Goal: Task Accomplishment & Management: Complete application form

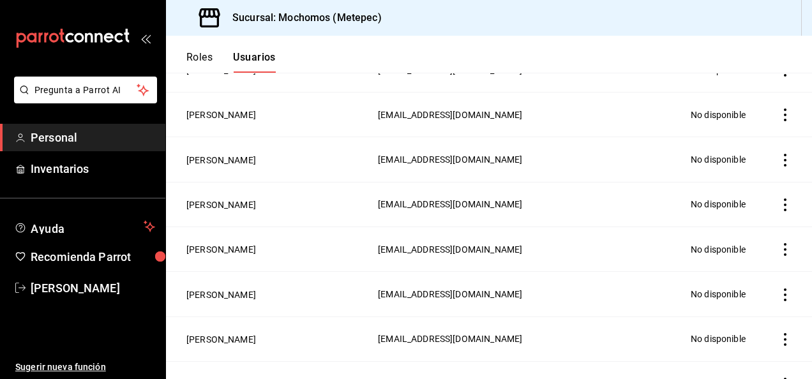
scroll to position [319, 0]
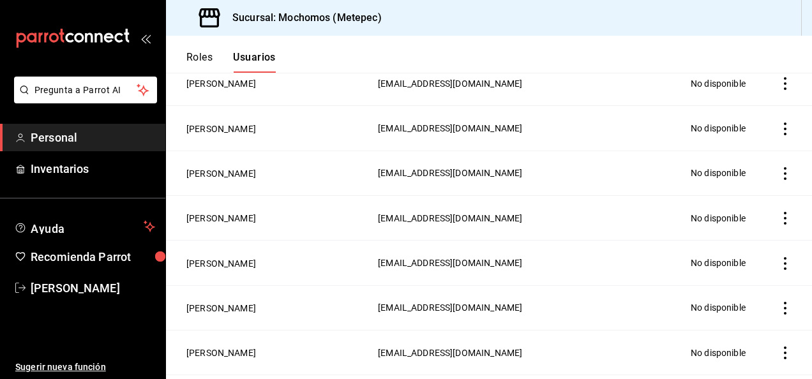
click at [258, 65] on button "Usuarios" at bounding box center [254, 62] width 43 height 22
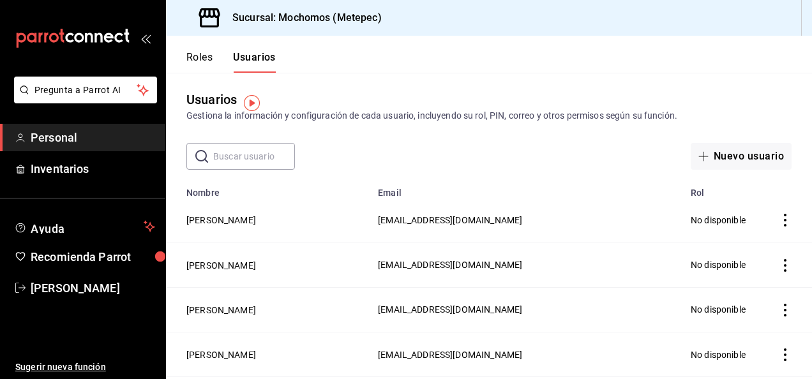
scroll to position [0, 0]
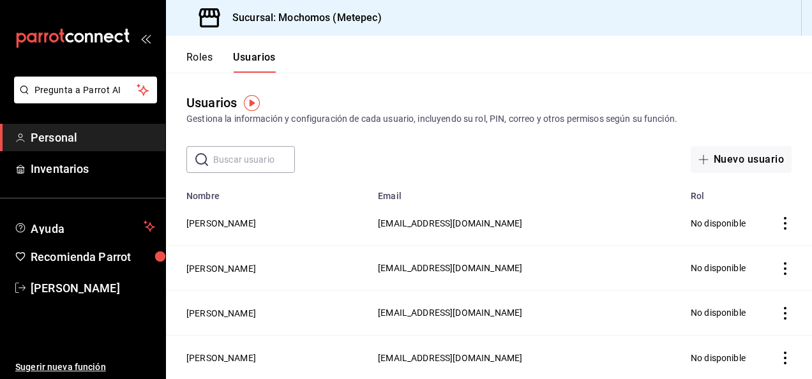
click at [242, 160] on input "text" at bounding box center [254, 160] width 82 height 26
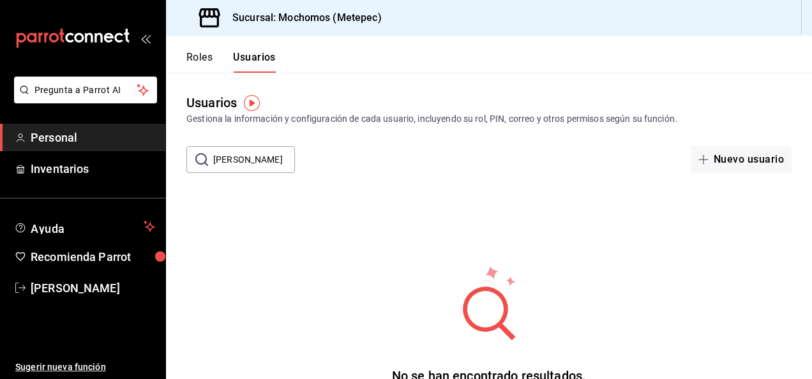
click at [263, 158] on input "[PERSON_NAME]" at bounding box center [254, 160] width 82 height 26
type input "S"
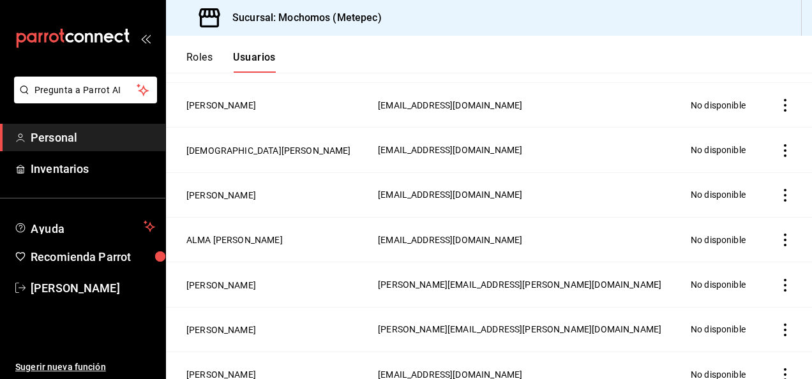
scroll to position [1723, 0]
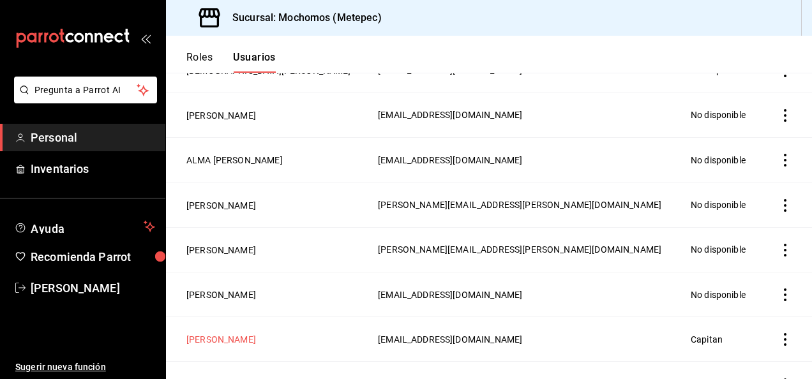
click at [235, 333] on button "[PERSON_NAME]" at bounding box center [221, 339] width 70 height 13
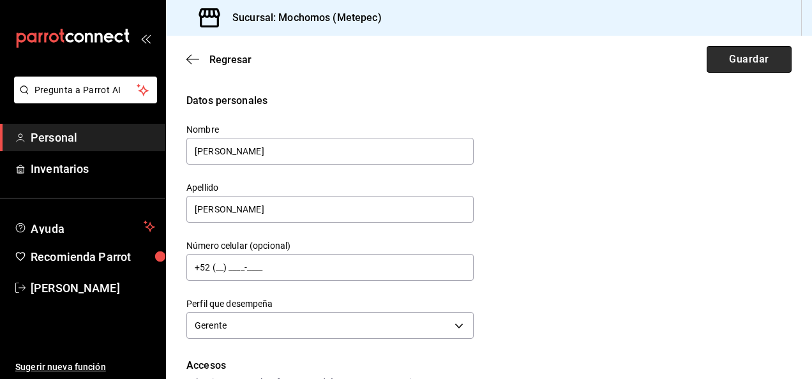
click at [743, 61] on button "Guardar" at bounding box center [748, 59] width 85 height 27
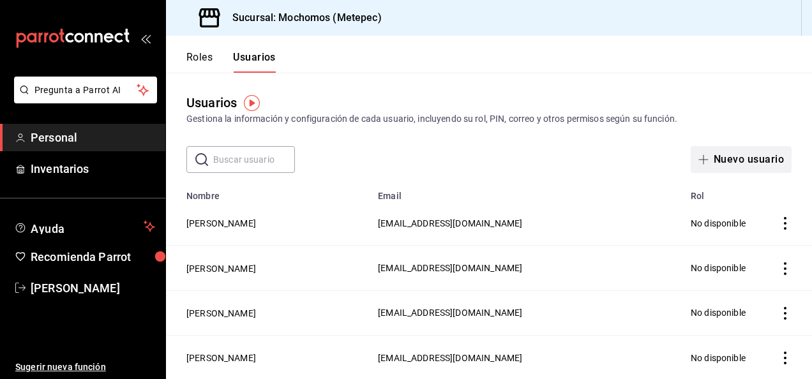
click at [725, 160] on button "Nuevo usuario" at bounding box center [740, 159] width 101 height 27
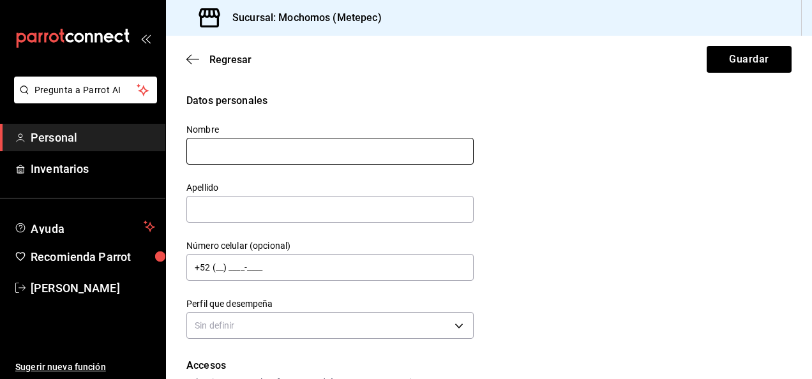
click at [251, 150] on input "text" at bounding box center [329, 151] width 287 height 27
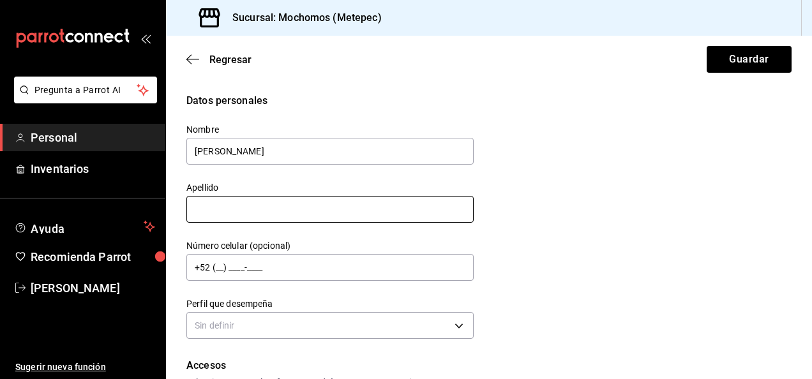
type input "[PERSON_NAME]"
click at [274, 211] on input "text" at bounding box center [329, 209] width 287 height 27
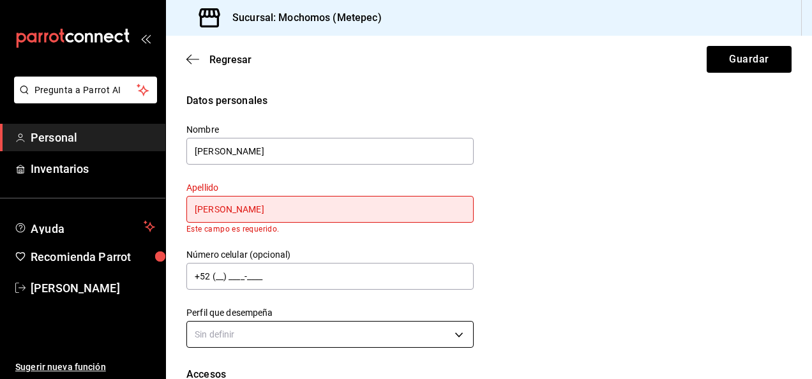
type input "[PERSON_NAME]"
click at [283, 328] on body "Pregunta a Parrot AI Personal Inventarios Ayuda Recomienda Parrot [PERSON_NAME]…" at bounding box center [406, 189] width 812 height 379
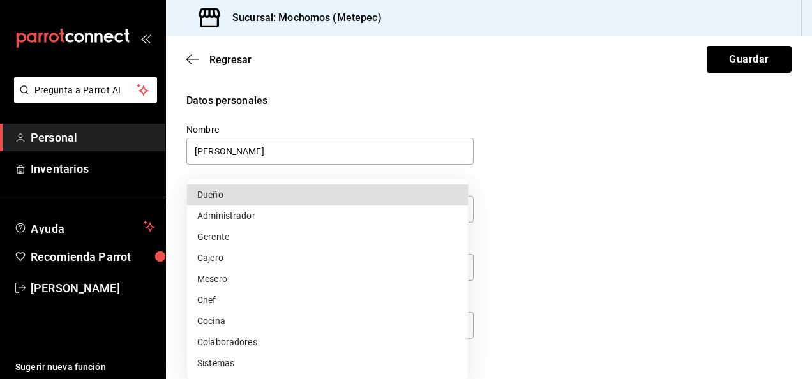
click at [564, 262] on div at bounding box center [406, 189] width 812 height 379
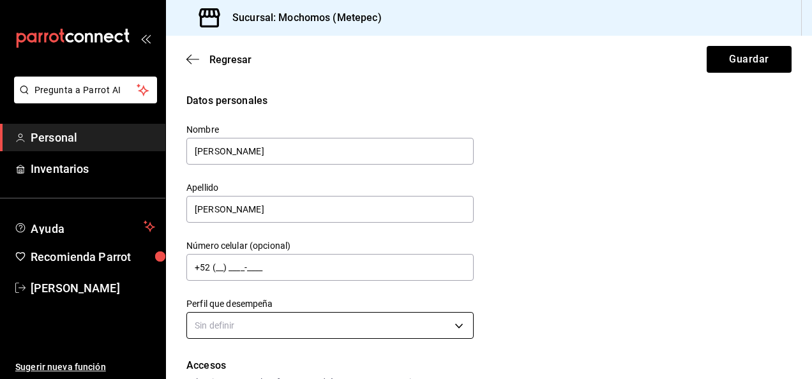
click at [447, 330] on body "Pregunta a Parrot AI Personal Inventarios Ayuda Recomienda Parrot [PERSON_NAME]…" at bounding box center [406, 189] width 812 height 379
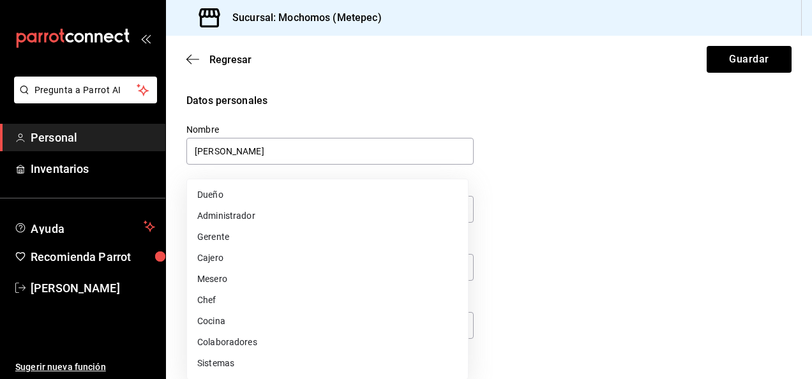
drag, startPoint x: 807, startPoint y: 145, endPoint x: 814, endPoint y: 176, distance: 31.4
click at [811, 176] on html "Pregunta a Parrot AI Personal Inventarios Ayuda Recomienda Parrot [PERSON_NAME]…" at bounding box center [406, 189] width 812 height 379
drag, startPoint x: 803, startPoint y: 149, endPoint x: 806, endPoint y: 165, distance: 16.8
click at [806, 165] on div at bounding box center [406, 189] width 812 height 379
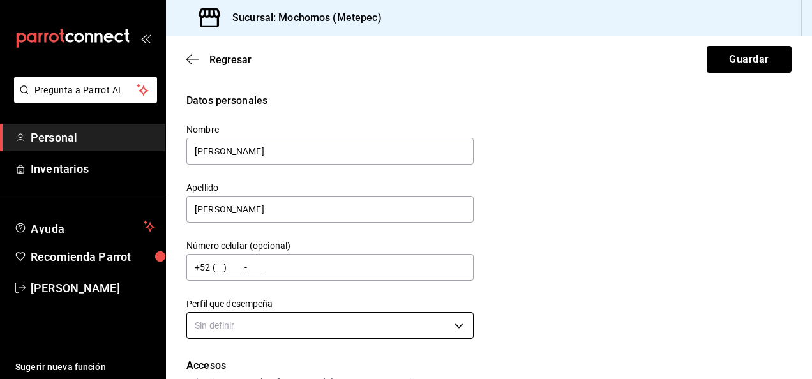
click at [468, 328] on body "Pregunta a Parrot AI Personal Inventarios Ayuda Recomienda Parrot [PERSON_NAME]…" at bounding box center [406, 189] width 812 height 379
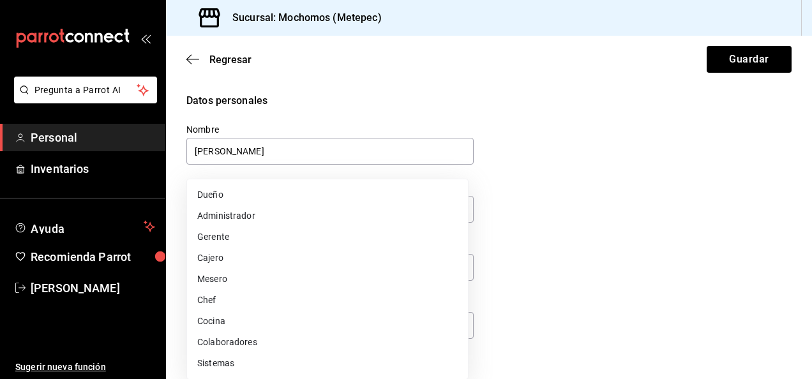
click at [306, 241] on li "Gerente" at bounding box center [327, 237] width 281 height 21
type input "MANAGER"
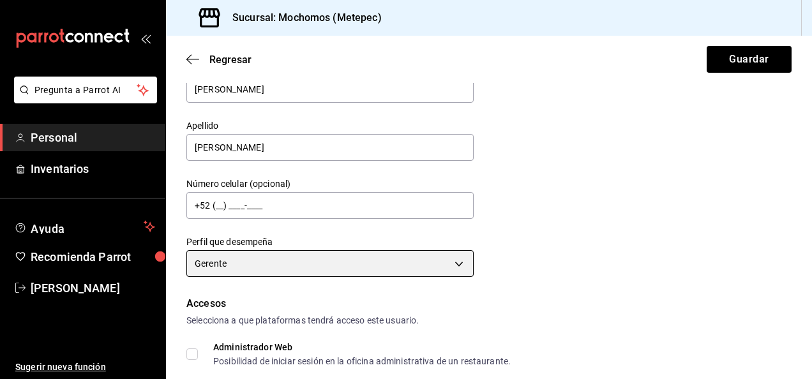
scroll to position [128, 0]
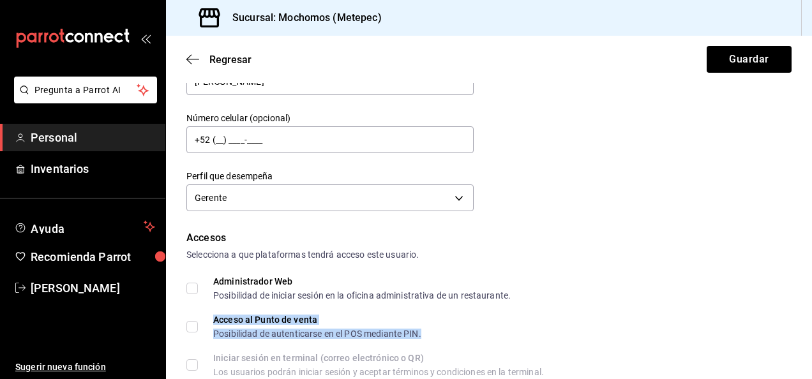
click at [228, 322] on div "Acceso al Punto de venta" at bounding box center [317, 319] width 208 height 9
drag, startPoint x: 228, startPoint y: 322, endPoint x: 194, endPoint y: 329, distance: 35.3
click at [194, 323] on input "Acceso al Punto de venta Posibilidad de autenticarse en el POS mediante PIN." at bounding box center [191, 326] width 11 height 11
checkbox input "true"
click at [521, 325] on div "Acceso al Punto de venta Posibilidad de autenticarse en el POS mediante PIN." at bounding box center [488, 326] width 605 height 23
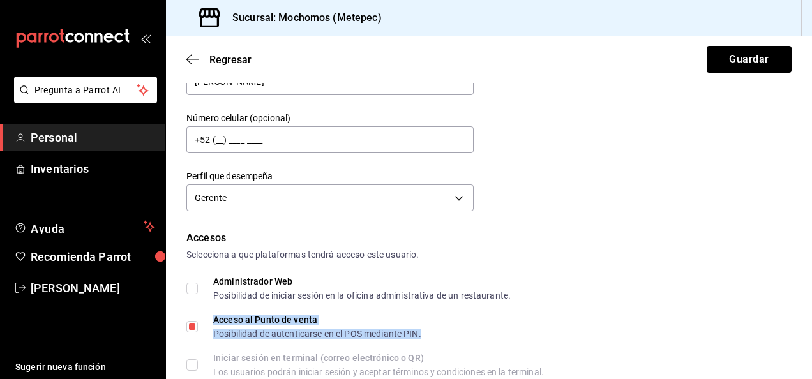
click at [505, 327] on div "Acceso al Punto de venta Posibilidad de autenticarse en el POS mediante PIN." at bounding box center [488, 326] width 605 height 23
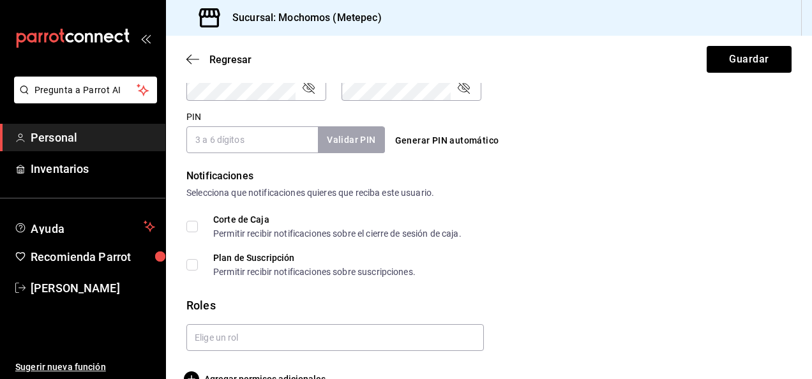
scroll to position [602, 0]
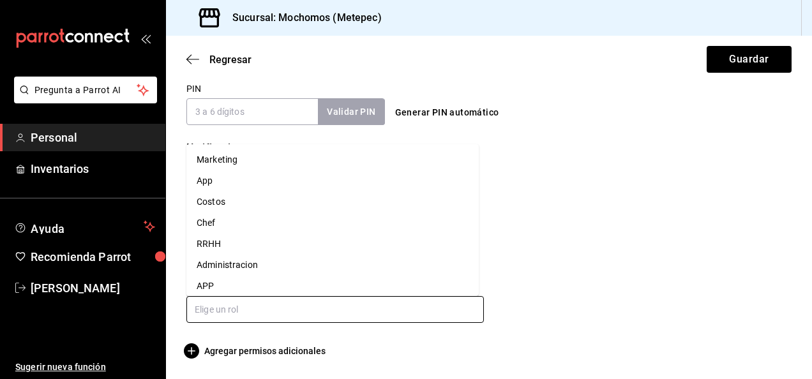
click at [426, 309] on input "text" at bounding box center [334, 309] width 297 height 27
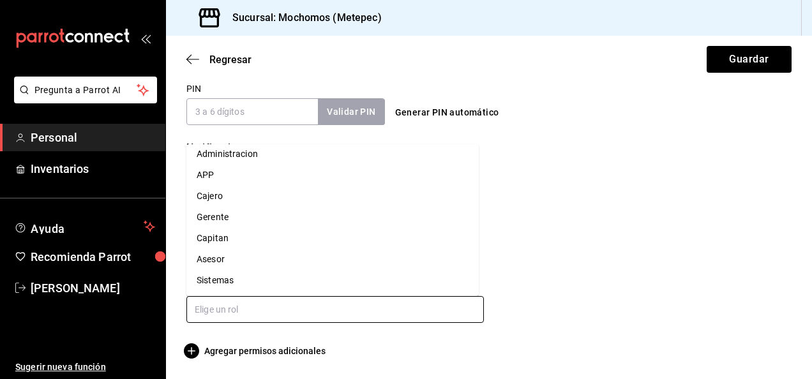
click at [272, 237] on li "Capitan" at bounding box center [332, 238] width 292 height 21
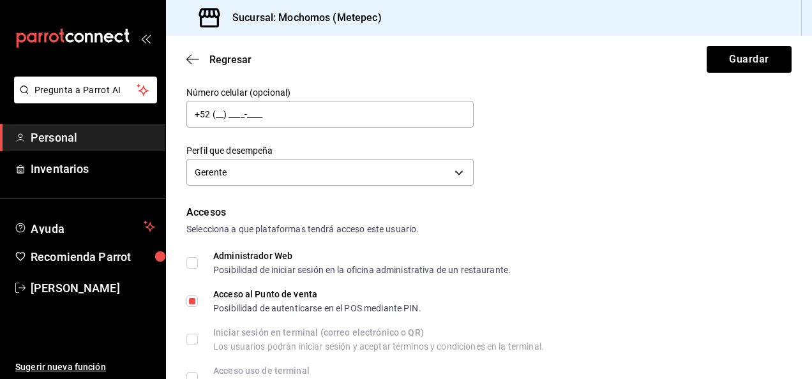
scroll to position [92, 0]
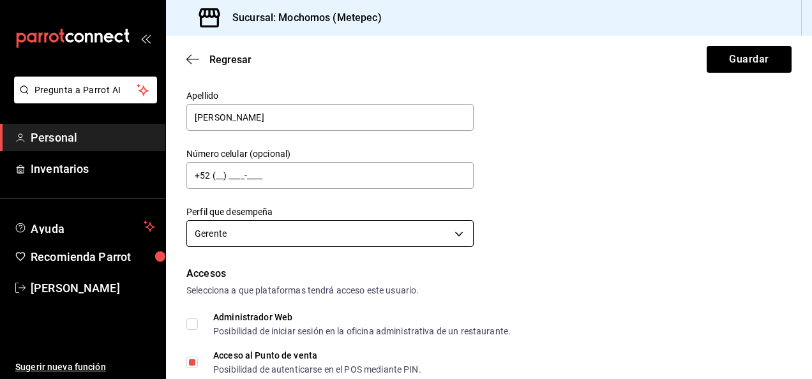
click at [461, 236] on body "Pregunta a Parrot AI Personal Inventarios Ayuda Recomienda Parrot [PERSON_NAME]…" at bounding box center [406, 189] width 812 height 379
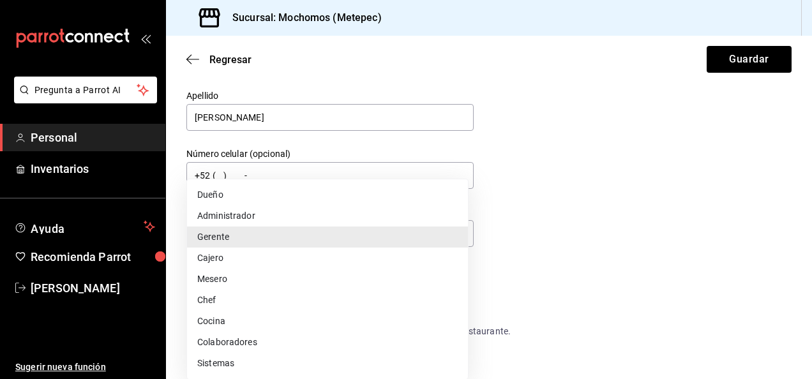
click at [562, 279] on div at bounding box center [406, 189] width 812 height 379
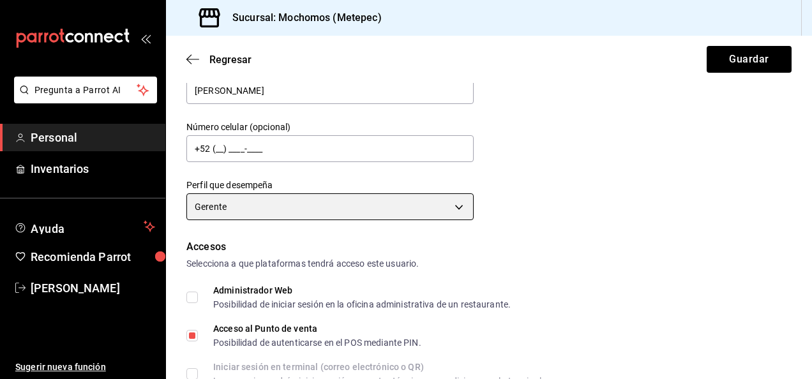
scroll to position [128, 0]
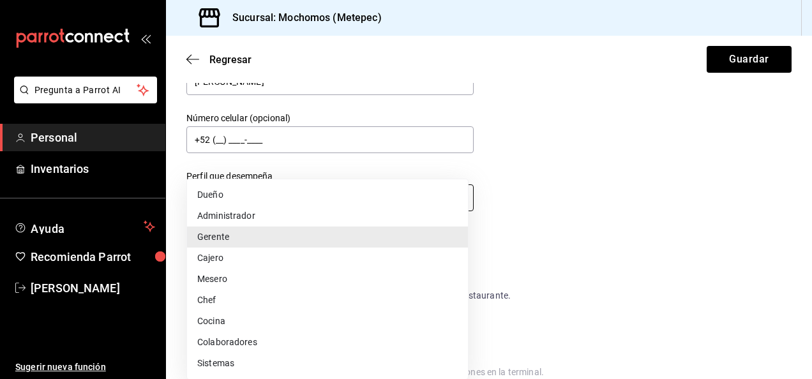
click at [461, 191] on body "Pregunta a Parrot AI Personal Inventarios Ayuda Recomienda Parrot [PERSON_NAME]…" at bounding box center [406, 189] width 812 height 379
click at [251, 236] on li "Gerente" at bounding box center [327, 237] width 281 height 21
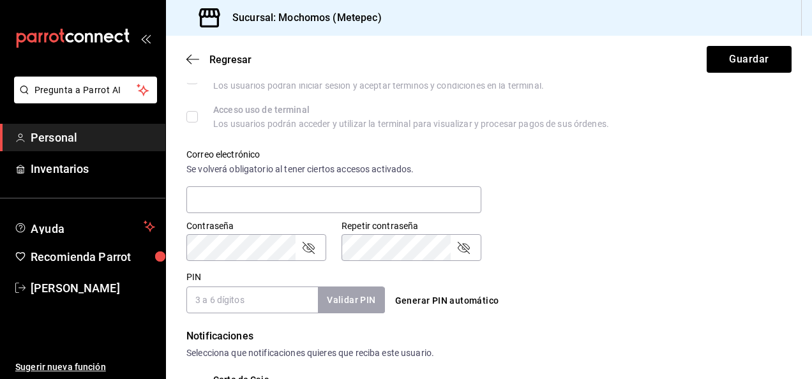
scroll to position [389, 0]
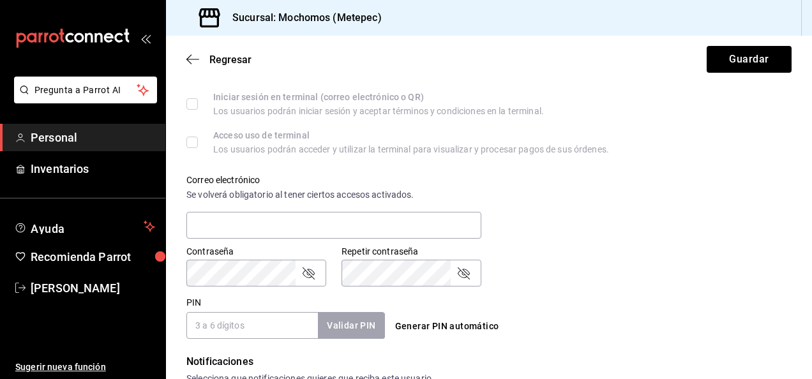
click at [246, 324] on input "PIN" at bounding box center [251, 325] width 131 height 27
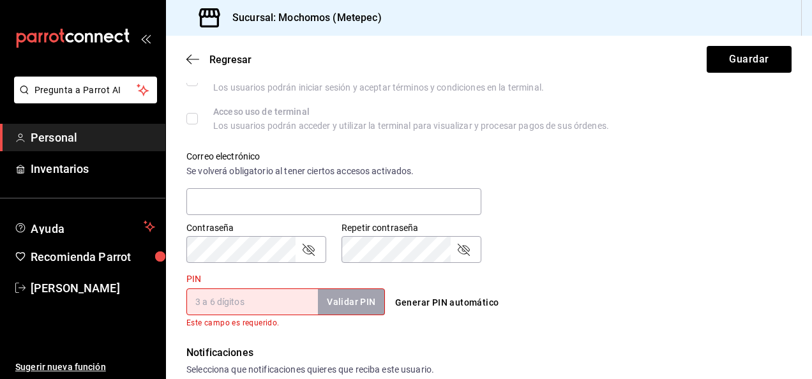
scroll to position [510, 0]
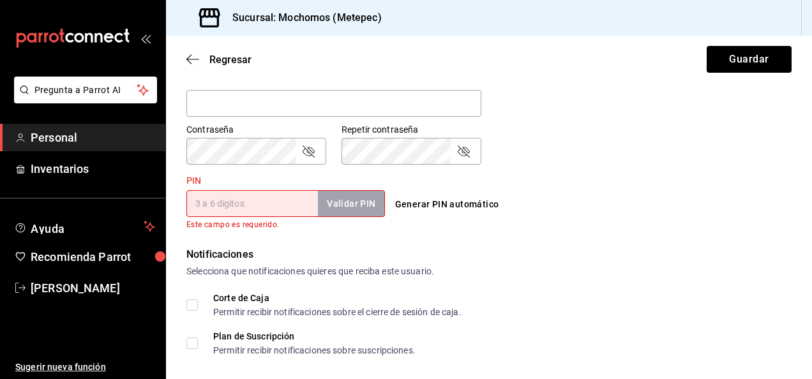
click at [212, 271] on div "Selecciona que notificaciones quieres que reciba este usuario." at bounding box center [488, 271] width 605 height 13
click at [234, 322] on div "Corte de Caja Permitir recibir notificaciones sobre el cierre de sesión de caja…" at bounding box center [488, 324] width 605 height 61
click at [219, 326] on div "Corte de Caja Permitir recibir notificaciones sobre el cierre de sesión de caja…" at bounding box center [488, 324] width 605 height 61
drag, startPoint x: 205, startPoint y: 327, endPoint x: 198, endPoint y: 325, distance: 7.3
click at [203, 328] on div "Corte de Caja Permitir recibir notificaciones sobre el cierre de sesión de caja…" at bounding box center [488, 324] width 605 height 61
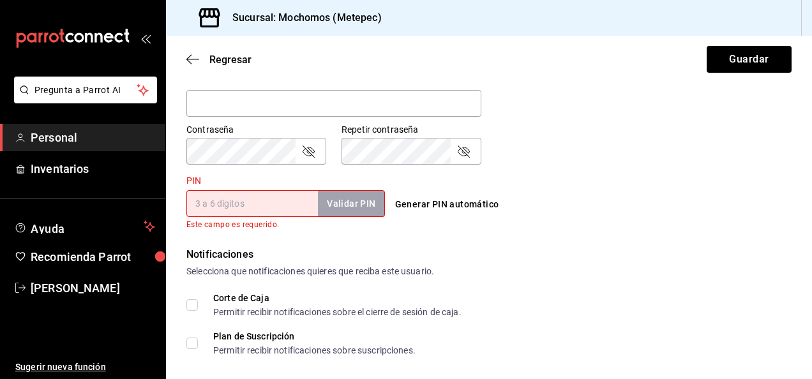
click at [221, 327] on div "Corte de Caja Permitir recibir notificaciones sobre el cierre de sesión de caja…" at bounding box center [488, 324] width 605 height 61
click at [342, 326] on div "Corte de Caja Permitir recibir notificaciones sobre el cierre de sesión de caja…" at bounding box center [488, 324] width 605 height 61
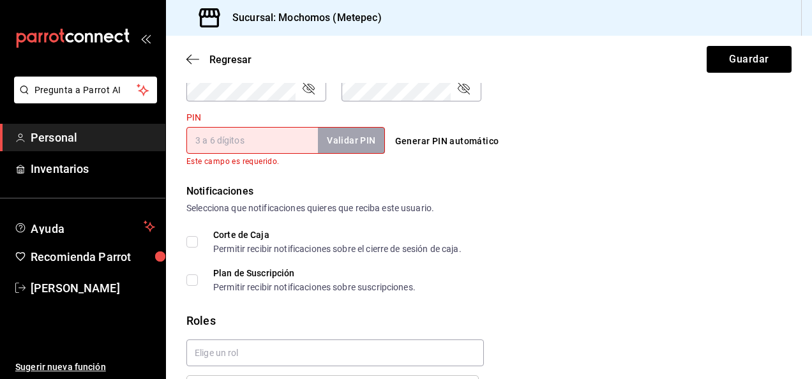
scroll to position [574, 0]
click at [273, 320] on div "Roles" at bounding box center [488, 319] width 605 height 17
click at [217, 144] on input "PIN" at bounding box center [251, 139] width 131 height 27
type input "5013"
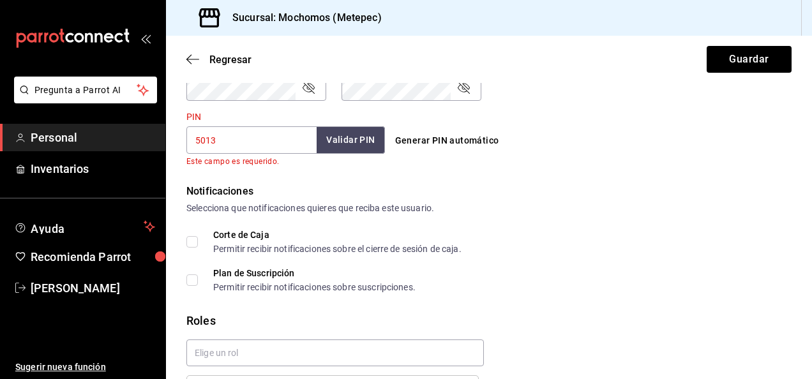
click at [355, 138] on button "Validar PIN" at bounding box center [351, 139] width 68 height 27
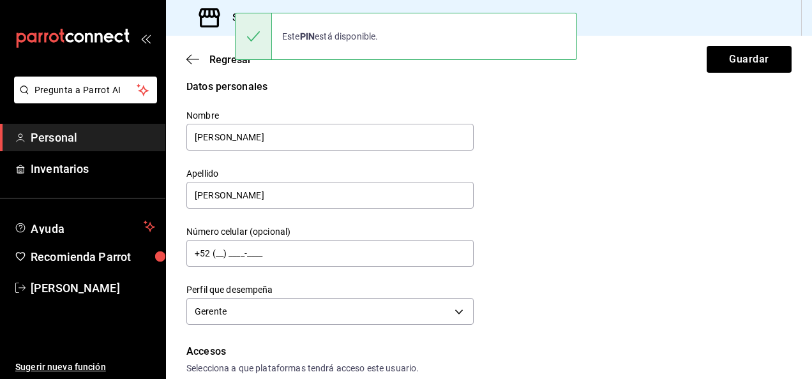
scroll to position [0, 0]
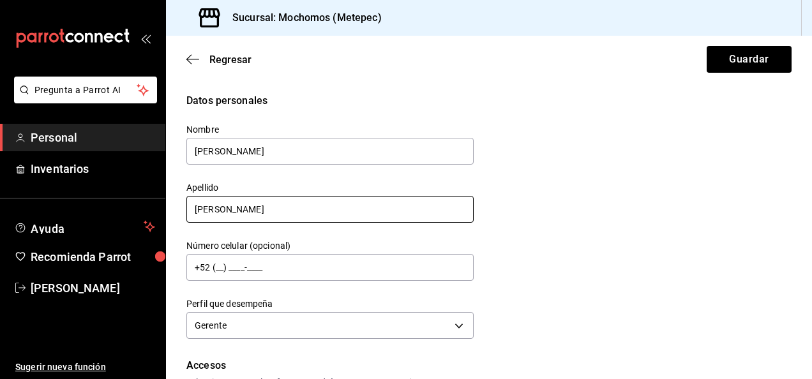
click at [272, 204] on input "[PERSON_NAME]" at bounding box center [329, 209] width 287 height 27
type input "P"
type input "[PERSON_NAME]"
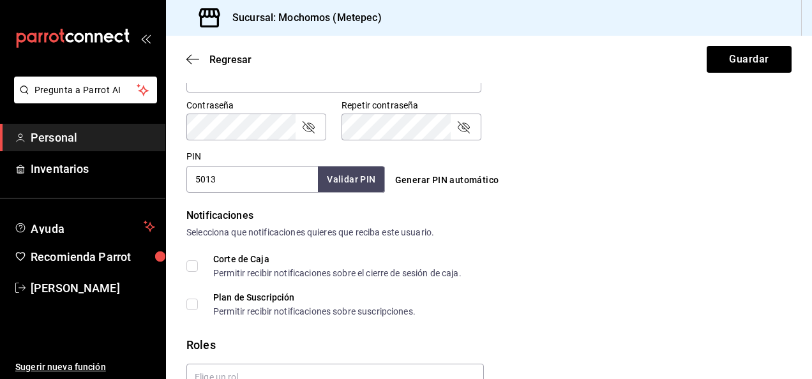
scroll to position [644, 0]
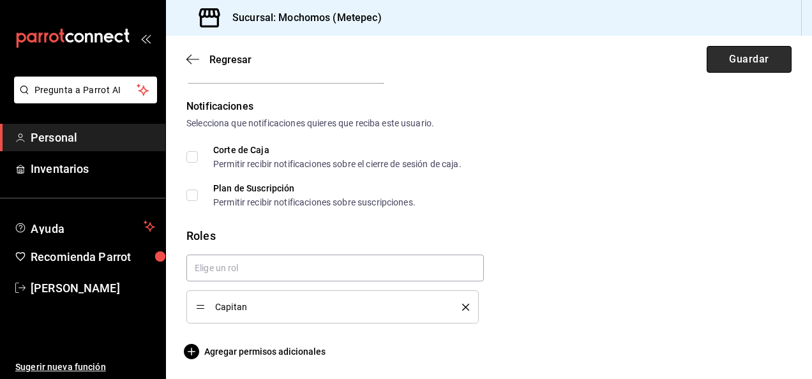
click at [732, 52] on button "Guardar" at bounding box center [748, 59] width 85 height 27
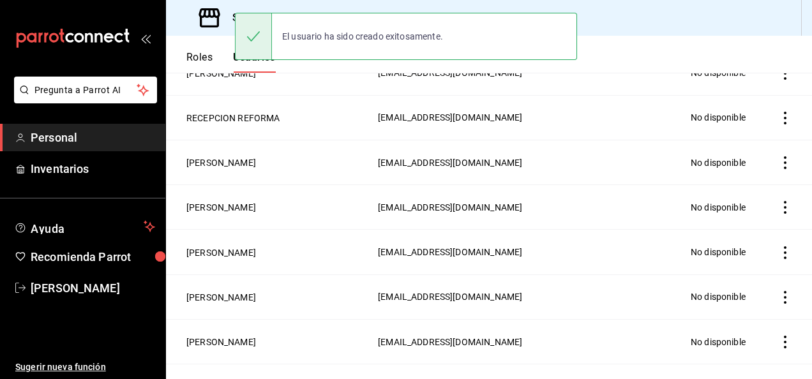
scroll to position [688, 0]
